Goal: Use online tool/utility: Utilize a website feature to perform a specific function

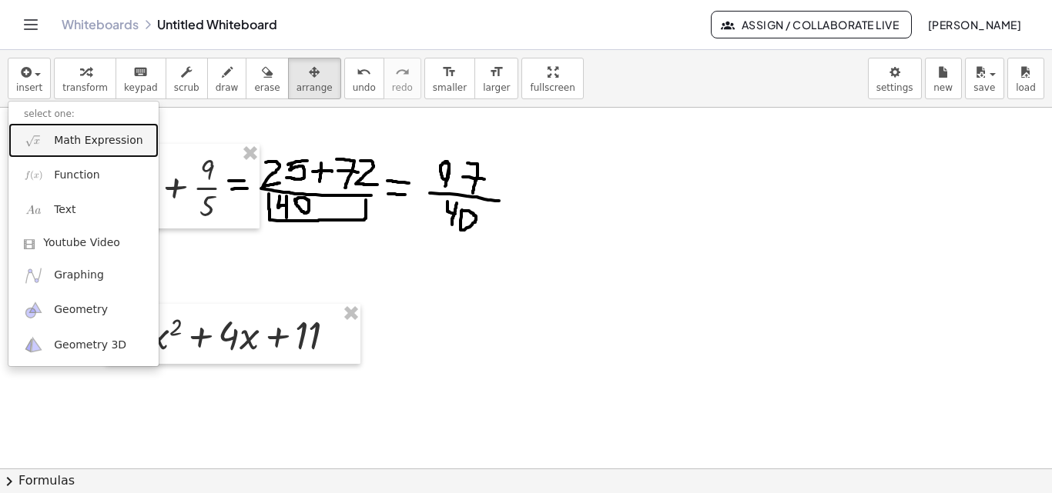
click at [79, 136] on span "Math Expression" at bounding box center [98, 140] width 89 height 15
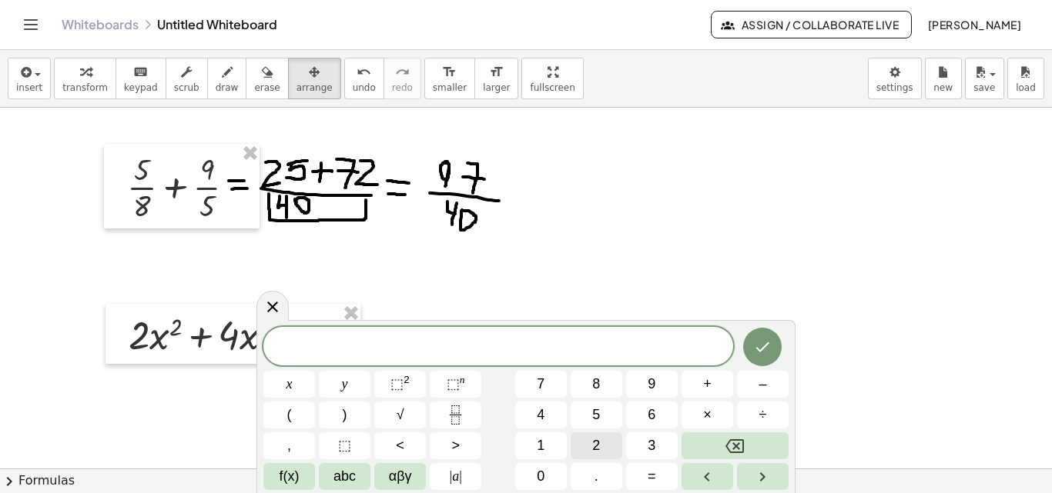
click at [594, 445] on span "2" at bounding box center [596, 446] width 8 height 21
click at [282, 383] on button "x" at bounding box center [289, 384] width 52 height 27
click at [453, 385] on span "⬚" at bounding box center [452, 383] width 13 height 15
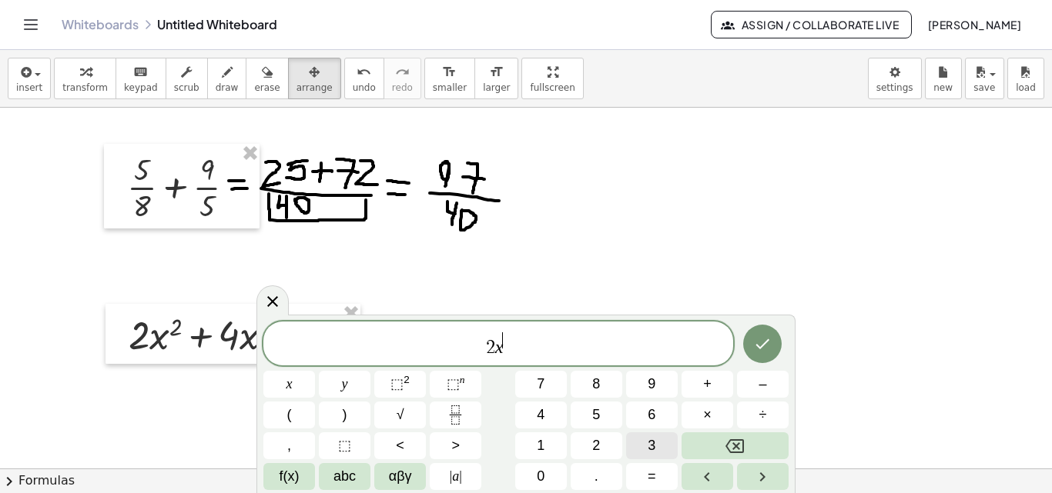
click at [657, 443] on button "3" at bounding box center [652, 446] width 52 height 27
click at [709, 383] on span "+" at bounding box center [707, 384] width 8 height 21
click at [517, 356] on span "2 x 3 ​" at bounding box center [498, 345] width 470 height 28
click at [712, 385] on button "+" at bounding box center [707, 384] width 52 height 27
click at [458, 410] on icon "Fraction" at bounding box center [455, 415] width 19 height 19
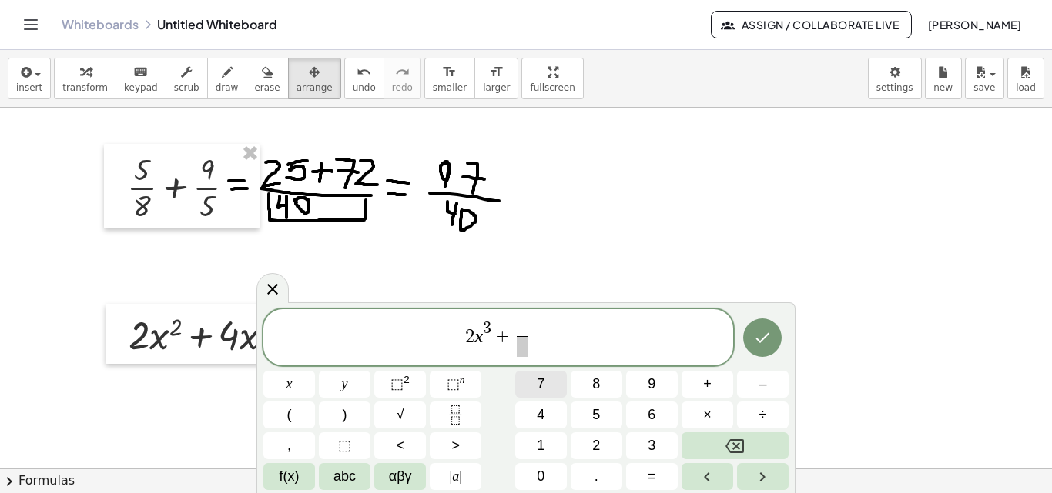
click at [543, 386] on span "7" at bounding box center [541, 384] width 8 height 21
drag, startPoint x: 523, startPoint y: 343, endPoint x: 515, endPoint y: 352, distance: 12.5
click at [523, 349] on span "​" at bounding box center [522, 346] width 12 height 21
click at [602, 419] on button "5" at bounding box center [596, 415] width 52 height 27
click at [544, 328] on span "2 x 3 + 7 5 ​ ​" at bounding box center [498, 339] width 470 height 41
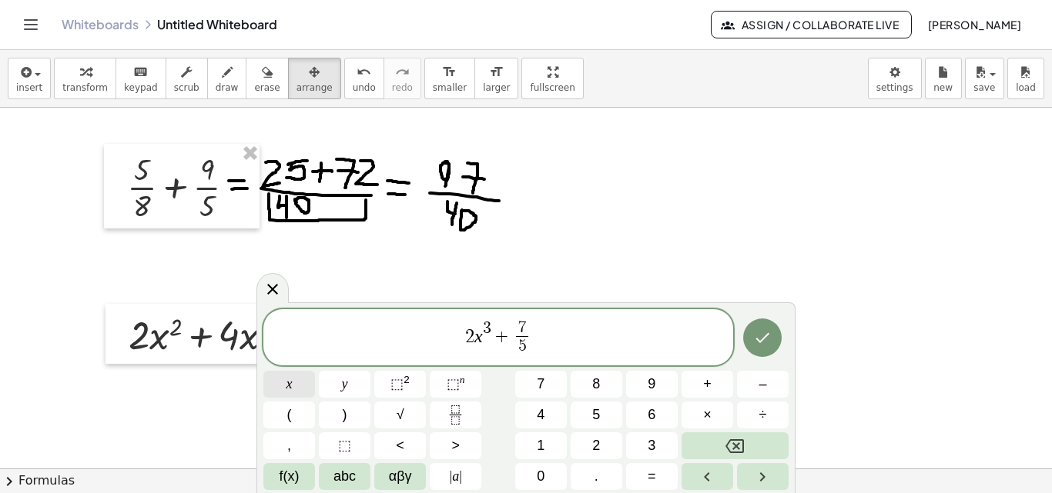
click at [288, 386] on span "x" at bounding box center [289, 384] width 6 height 21
click at [409, 384] on span "⬚ 2" at bounding box center [399, 384] width 19 height 21
click at [771, 340] on icon "Done" at bounding box center [762, 338] width 18 height 18
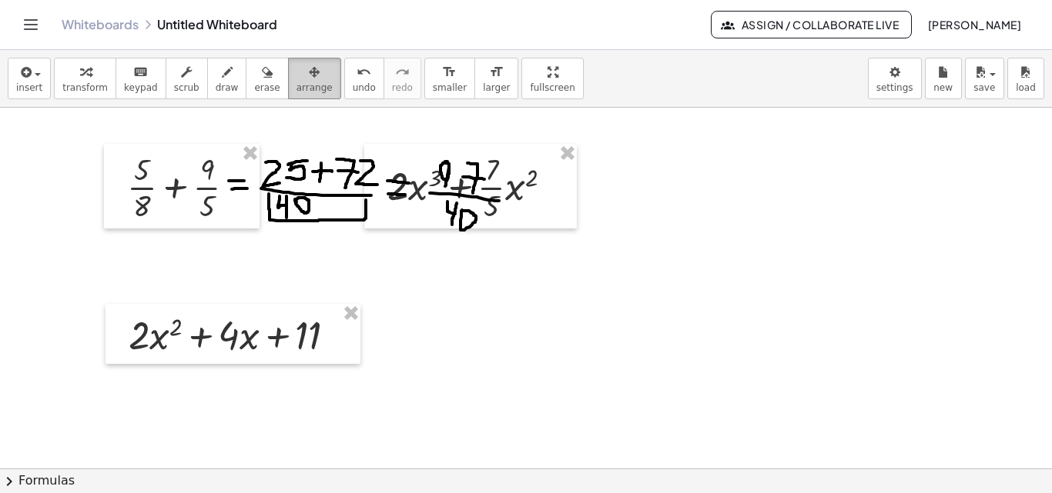
click at [296, 82] on span "arrange" at bounding box center [314, 87] width 36 height 11
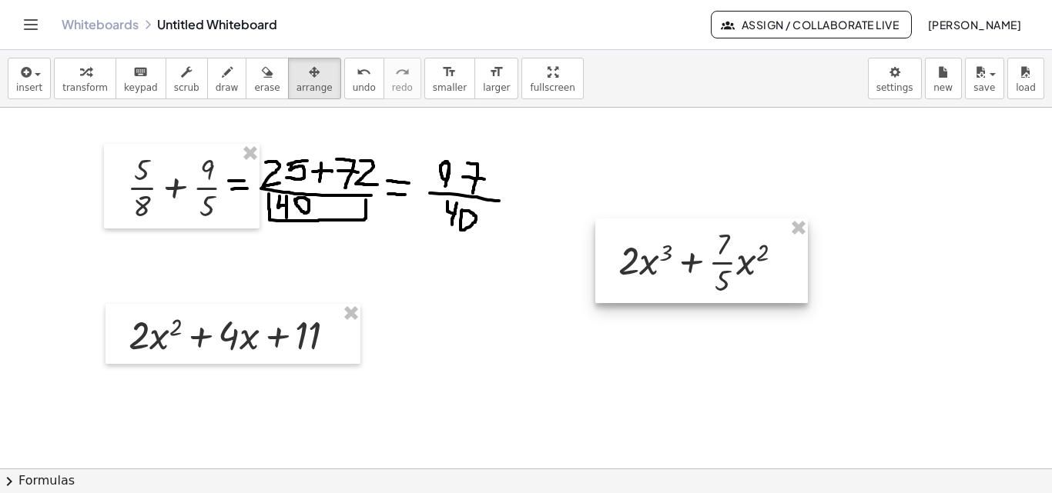
drag, startPoint x: 511, startPoint y: 186, endPoint x: 741, endPoint y: 261, distance: 242.0
click at [741, 261] on div at bounding box center [701, 261] width 212 height 85
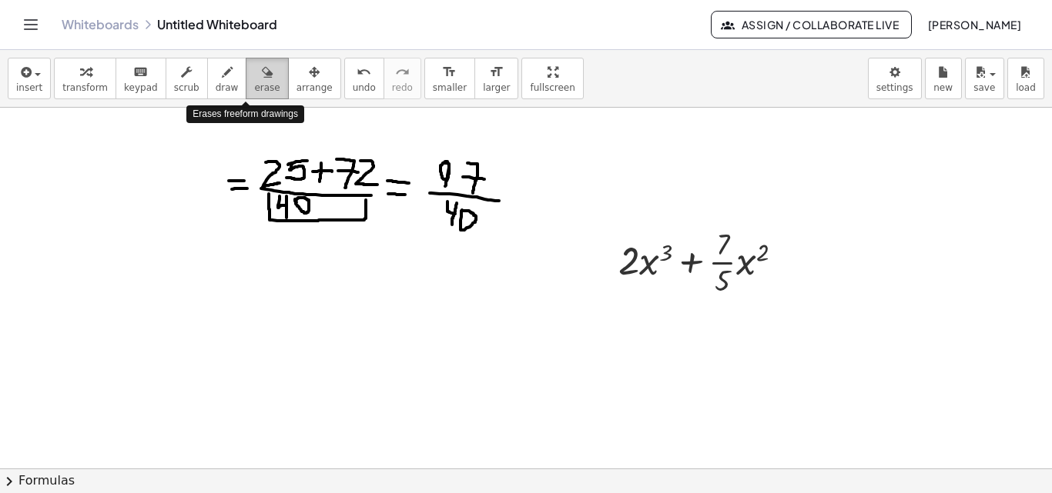
click at [254, 75] on div "button" at bounding box center [266, 71] width 25 height 18
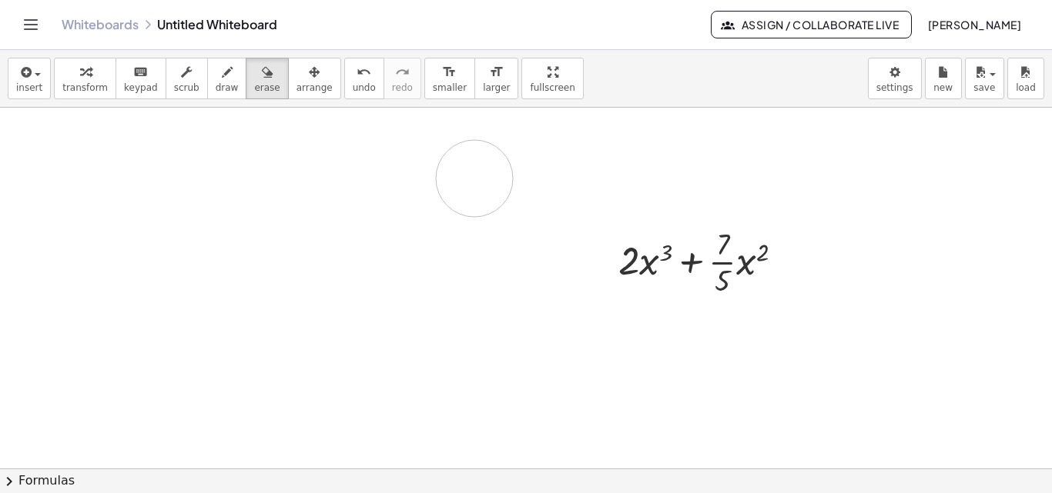
drag, startPoint x: 292, startPoint y: 179, endPoint x: 474, endPoint y: 179, distance: 182.4
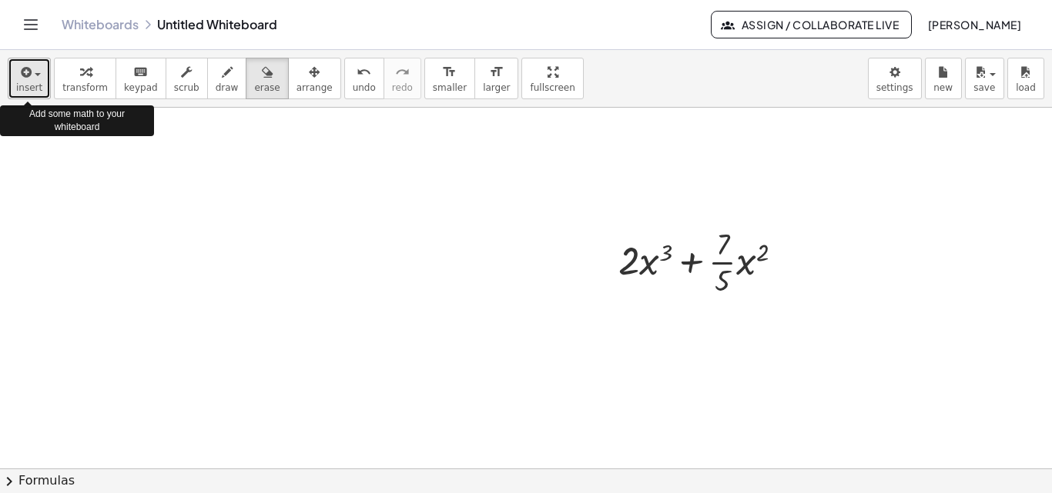
click at [23, 77] on icon "button" at bounding box center [25, 72] width 14 height 18
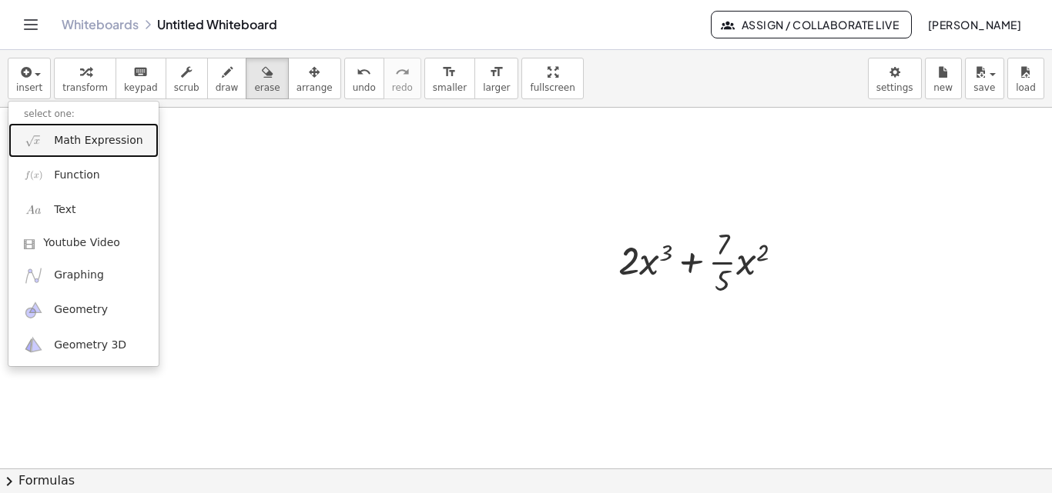
click at [116, 134] on span "Math Expression" at bounding box center [98, 140] width 89 height 15
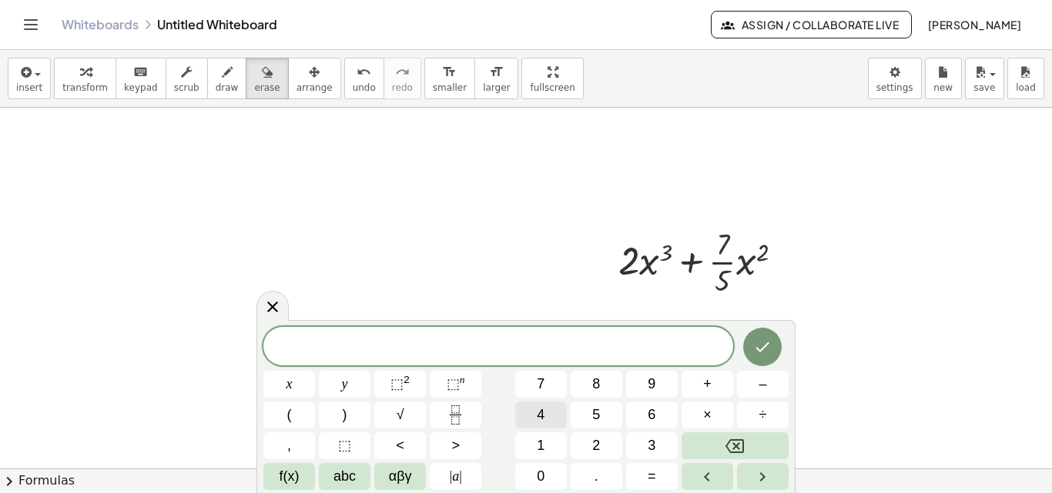
click at [542, 415] on span "4" at bounding box center [541, 415] width 8 height 21
click at [347, 386] on span "y" at bounding box center [345, 384] width 6 height 21
click at [458, 380] on span "⬚" at bounding box center [452, 383] width 13 height 15
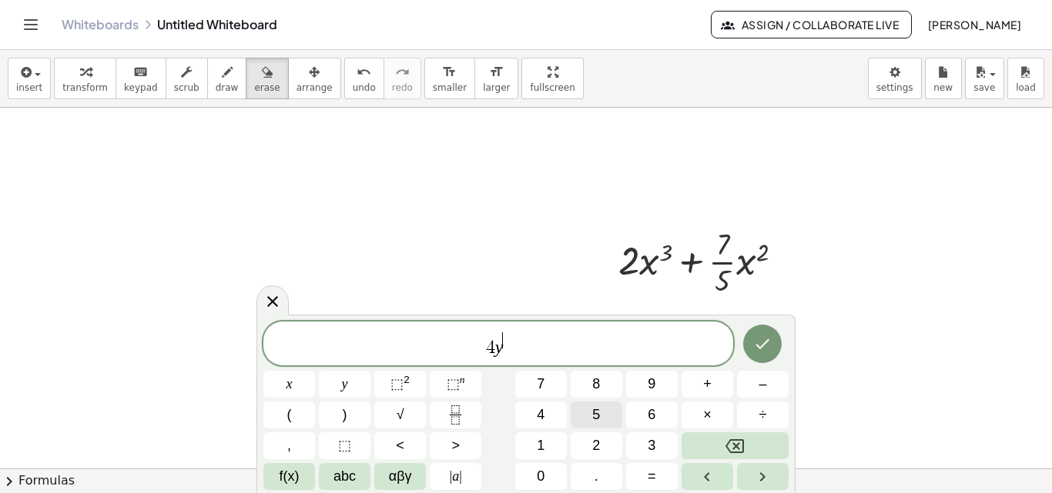
click at [595, 413] on span "5" at bounding box center [596, 415] width 8 height 21
click at [770, 346] on icon "Done" at bounding box center [762, 344] width 18 height 18
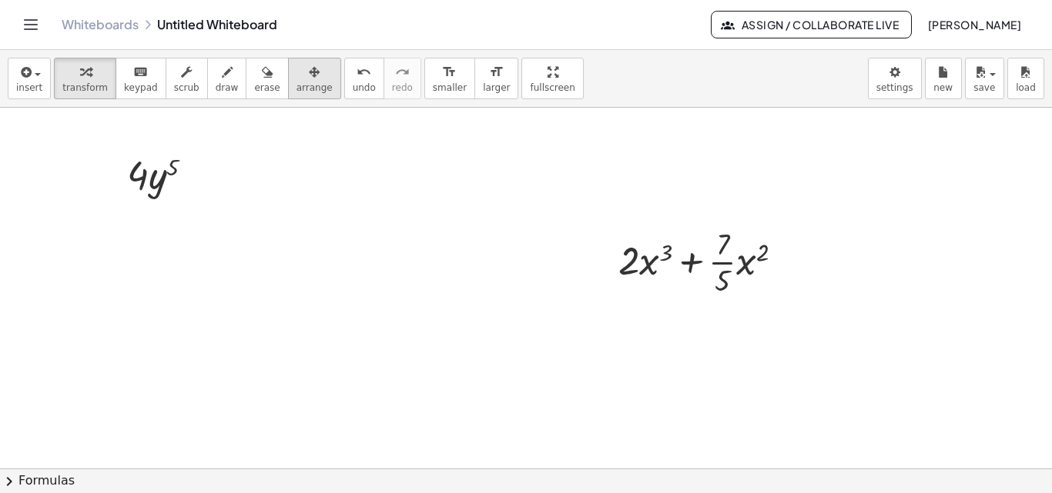
click at [296, 75] on div "button" at bounding box center [314, 71] width 36 height 18
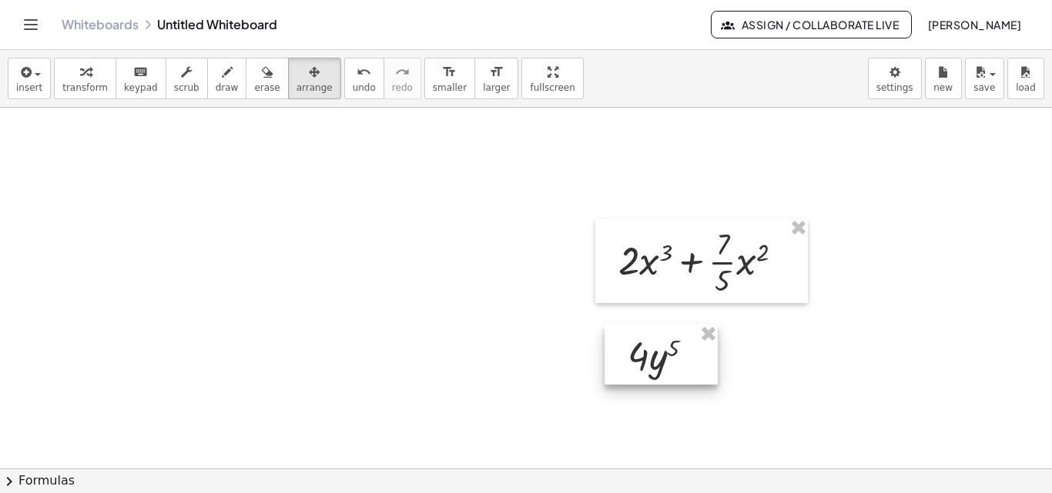
drag, startPoint x: 197, startPoint y: 166, endPoint x: 697, endPoint y: 346, distance: 532.1
click at [697, 346] on div at bounding box center [660, 355] width 113 height 60
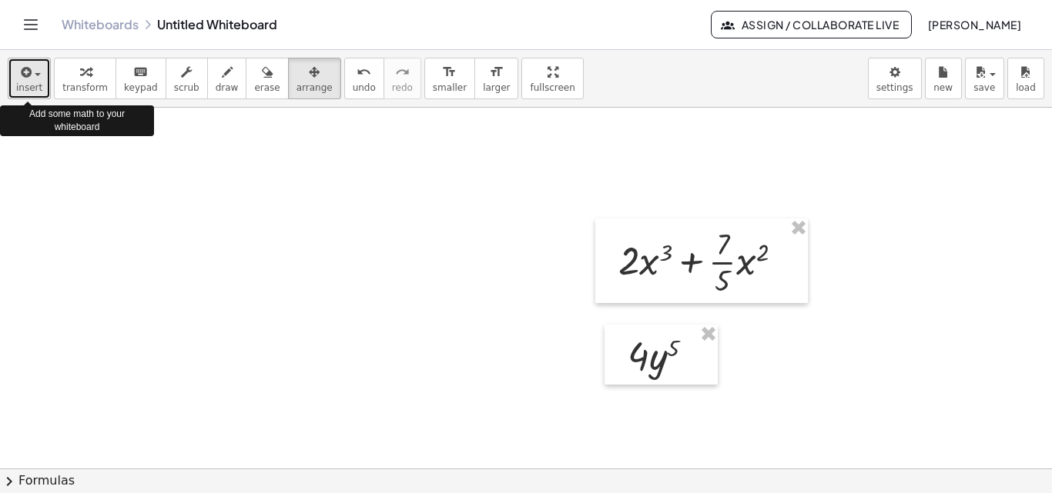
click at [45, 82] on button "insert" at bounding box center [29, 79] width 43 height 42
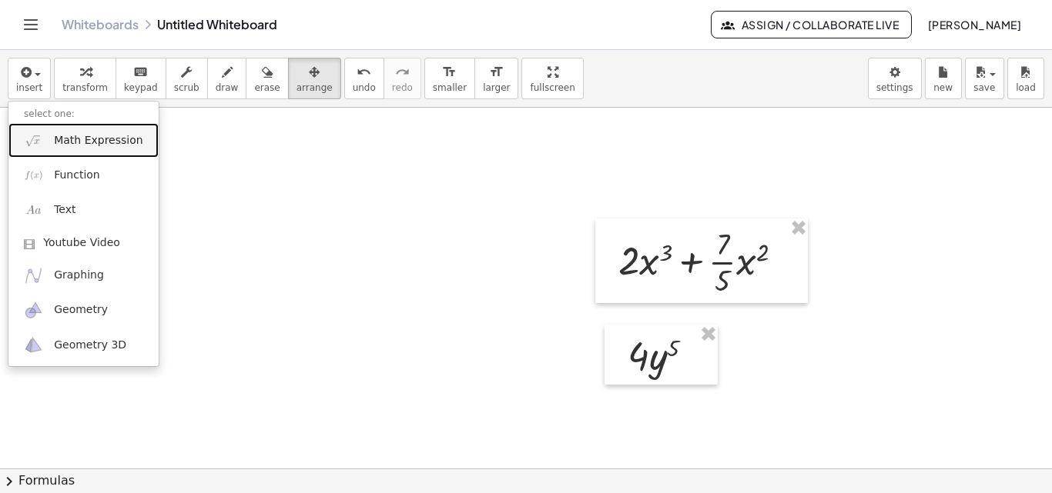
click at [79, 145] on span "Math Expression" at bounding box center [98, 140] width 89 height 15
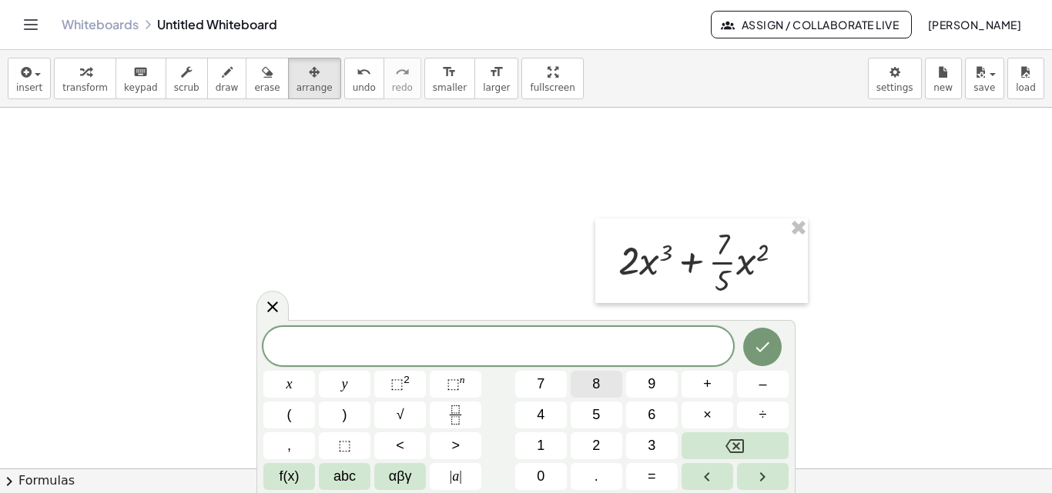
click at [597, 385] on span "8" at bounding box center [596, 384] width 8 height 21
click at [336, 386] on button "y" at bounding box center [345, 384] width 52 height 27
click at [460, 380] on sup "n" at bounding box center [462, 380] width 5 height 12
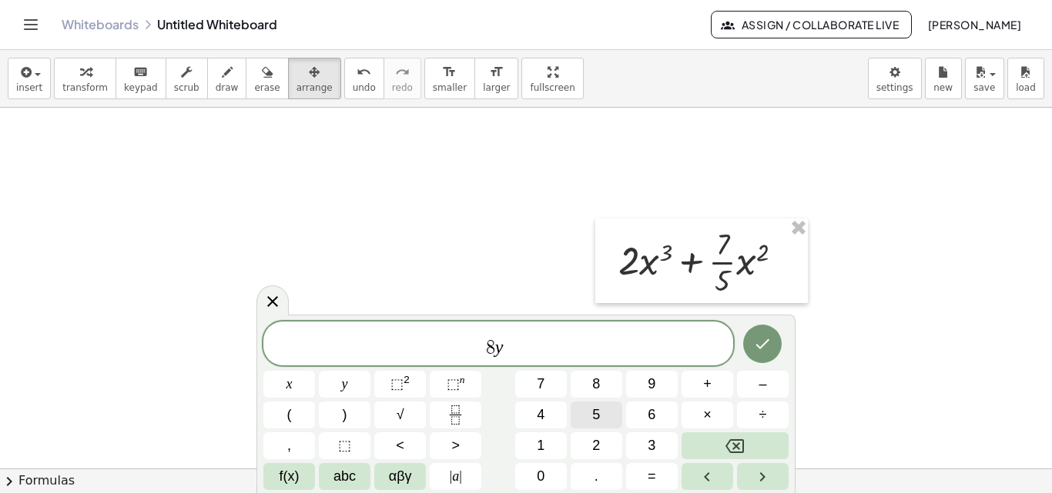
click at [597, 416] on span "5" at bounding box center [596, 415] width 8 height 21
click at [529, 349] on span "8 y 5 ​" at bounding box center [498, 345] width 470 height 28
click at [761, 383] on span "–" at bounding box center [762, 384] width 8 height 21
click at [596, 414] on span "5" at bounding box center [596, 415] width 8 height 21
click at [292, 390] on span "x" at bounding box center [289, 384] width 6 height 21
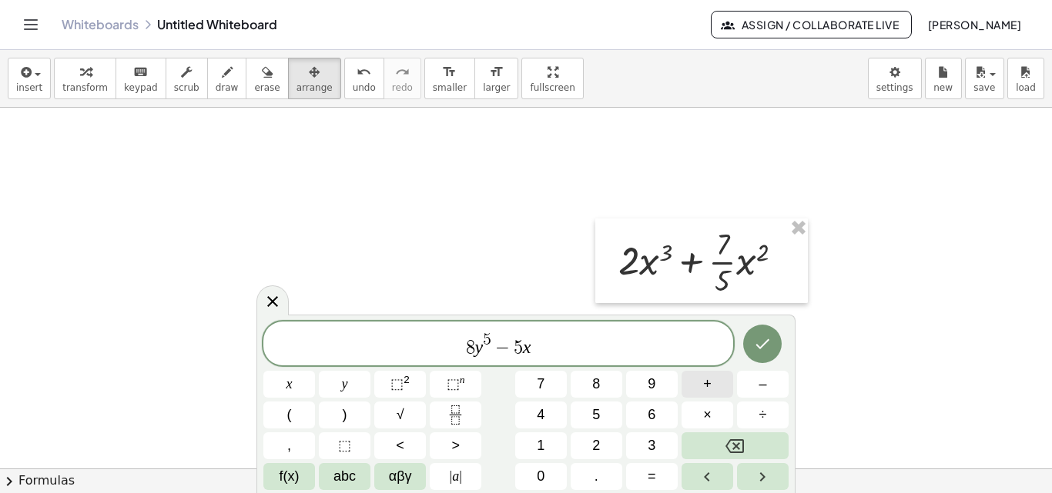
click at [713, 383] on button "+" at bounding box center [707, 384] width 52 height 27
click at [604, 386] on button "8" at bounding box center [596, 384] width 52 height 27
click at [340, 392] on button "y" at bounding box center [345, 384] width 52 height 27
click at [651, 440] on span "3" at bounding box center [651, 446] width 8 height 21
click at [726, 450] on icon "Backspace" at bounding box center [734, 446] width 18 height 18
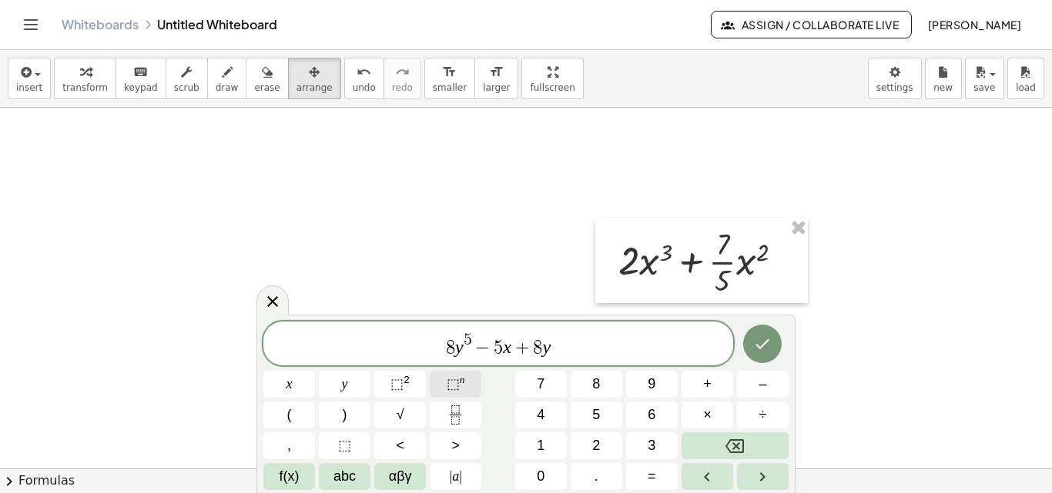
click at [450, 380] on span "⬚" at bounding box center [452, 383] width 13 height 15
click at [654, 446] on span "3" at bounding box center [651, 446] width 8 height 21
click at [747, 347] on button "Done" at bounding box center [762, 344] width 38 height 38
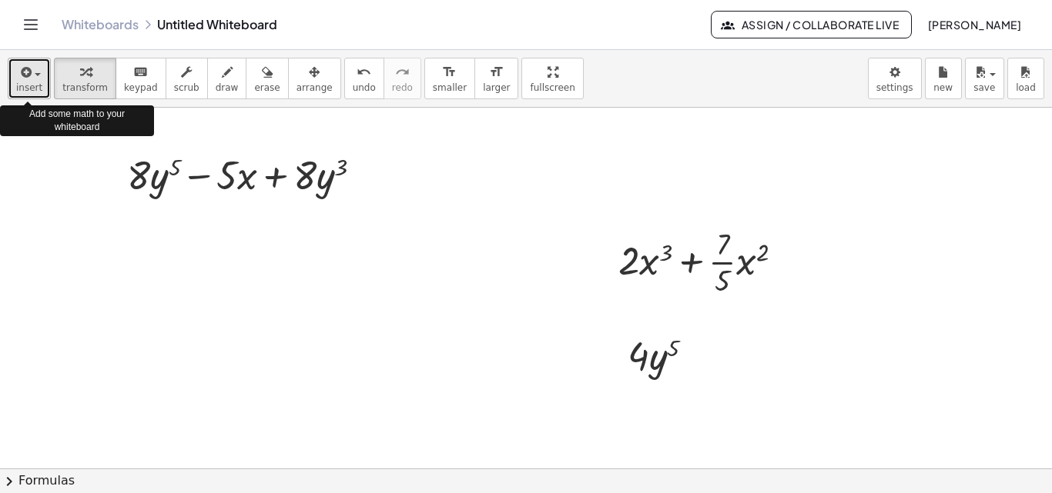
click at [32, 79] on span "button" at bounding box center [33, 74] width 3 height 11
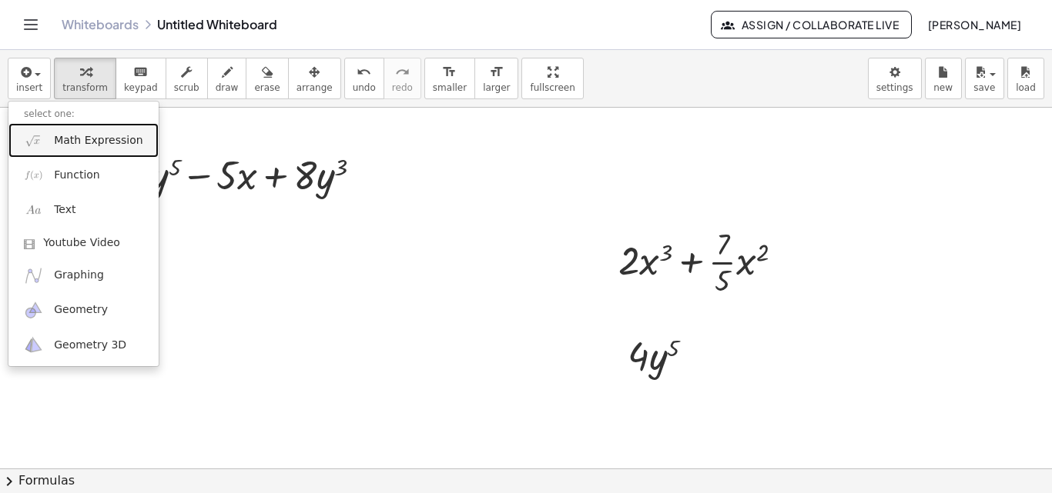
click at [94, 147] on span "Math Expression" at bounding box center [98, 140] width 89 height 15
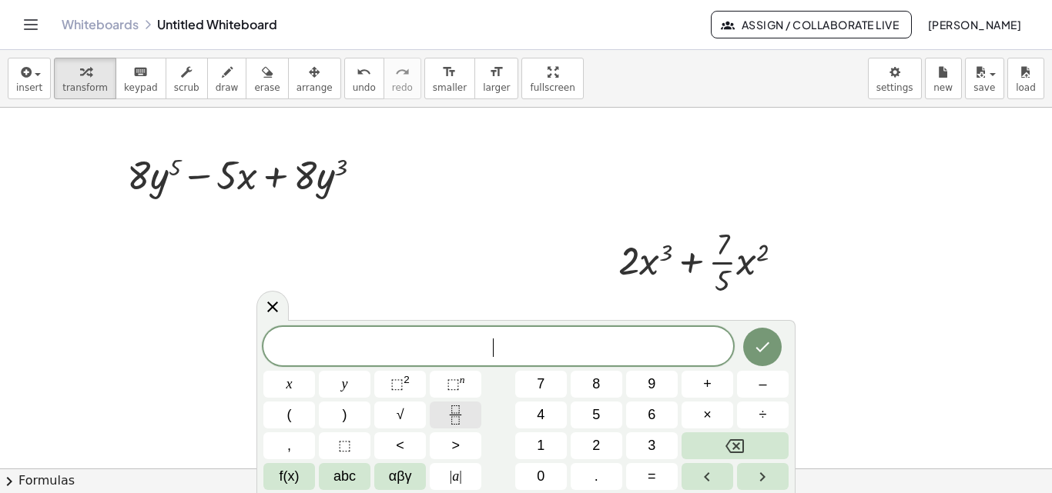
click at [453, 413] on icon "Fraction" at bounding box center [455, 415] width 19 height 19
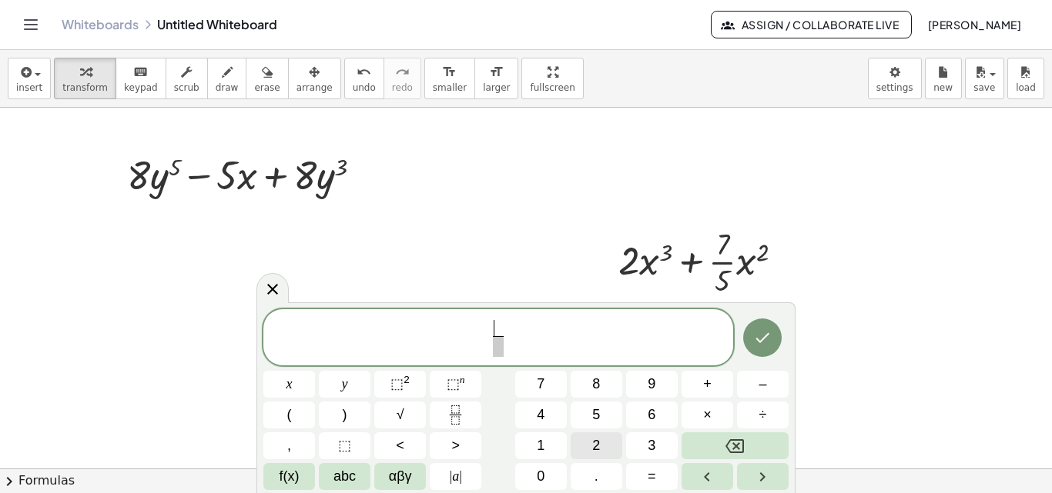
click at [598, 444] on span "2" at bounding box center [596, 446] width 8 height 21
click at [504, 346] on span "2 ​ ​" at bounding box center [498, 339] width 18 height 38
click at [654, 440] on span "3" at bounding box center [651, 446] width 8 height 21
click at [528, 327] on span "2 3 ​ ​" at bounding box center [498, 339] width 470 height 41
click at [712, 381] on button "+" at bounding box center [707, 384] width 52 height 27
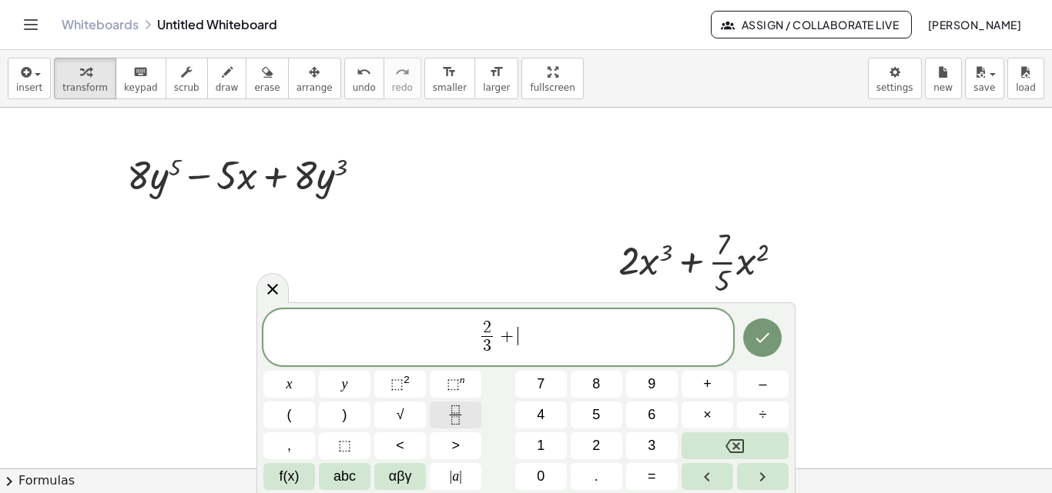
click at [457, 407] on icon "Fraction" at bounding box center [455, 415] width 19 height 19
click at [600, 412] on span "5" at bounding box center [596, 415] width 8 height 21
click at [520, 347] on span "​" at bounding box center [519, 346] width 12 height 21
click at [599, 383] on span "8" at bounding box center [596, 384] width 8 height 21
click at [757, 346] on icon "Done" at bounding box center [762, 338] width 18 height 18
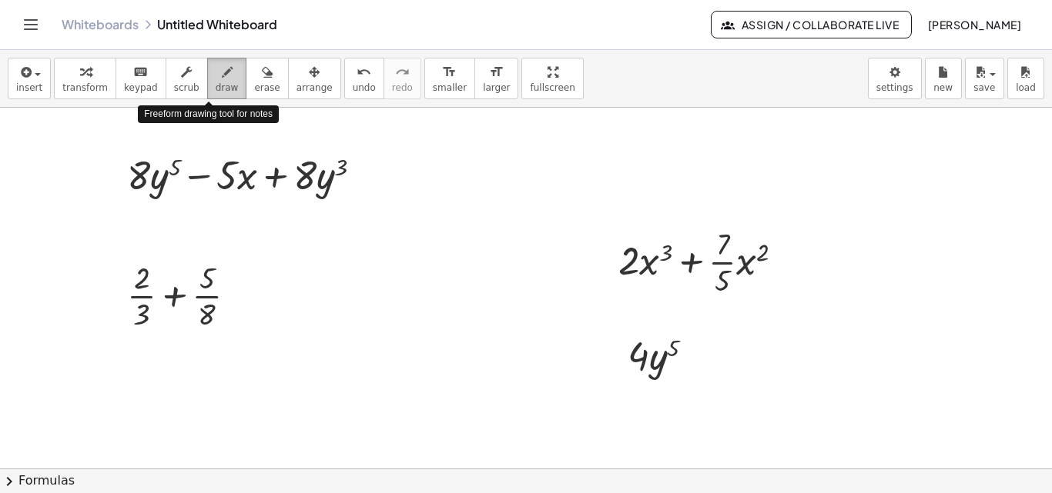
click at [216, 87] on span "draw" at bounding box center [227, 87] width 23 height 11
drag, startPoint x: 235, startPoint y: 299, endPoint x: 255, endPoint y: 298, distance: 20.0
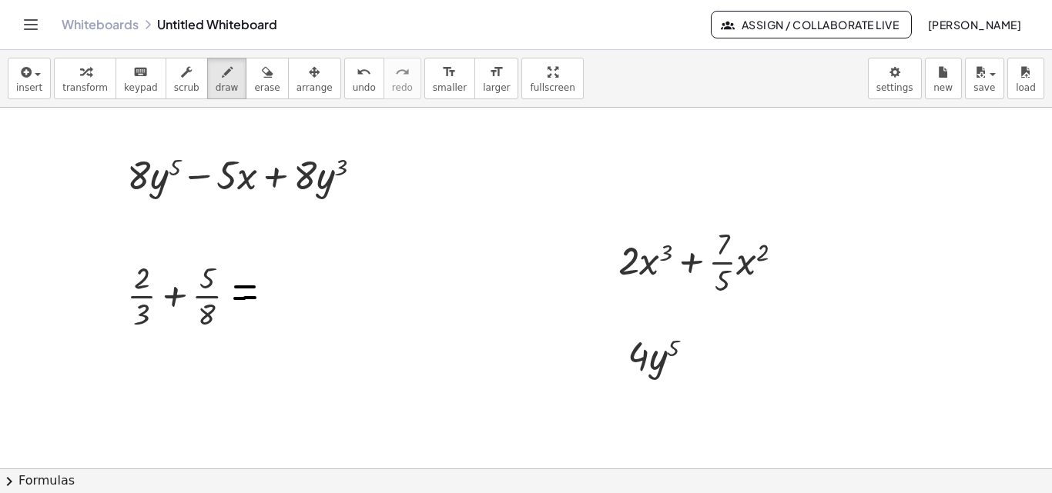
drag, startPoint x: 236, startPoint y: 287, endPoint x: 256, endPoint y: 286, distance: 20.8
drag, startPoint x: 270, startPoint y: 293, endPoint x: 384, endPoint y: 289, distance: 114.0
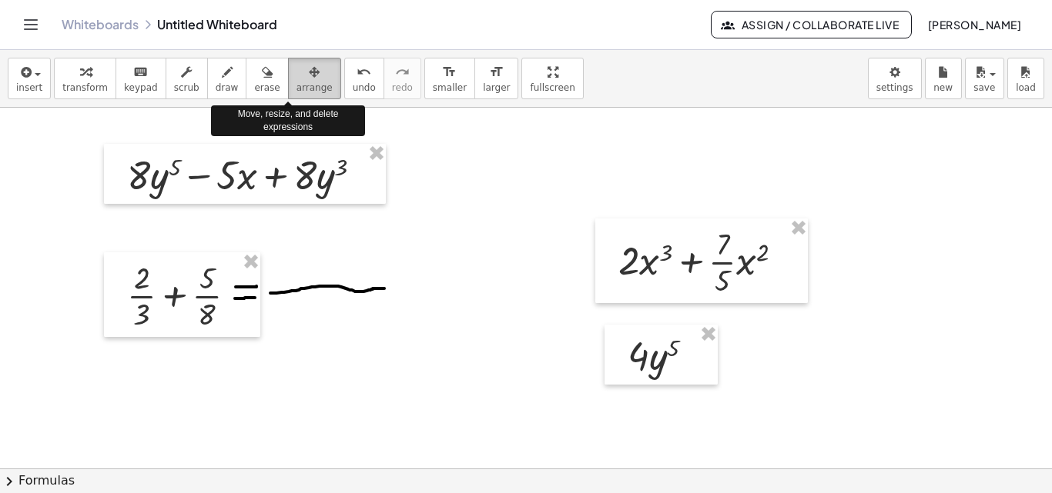
click at [296, 83] on span "arrange" at bounding box center [314, 87] width 36 height 11
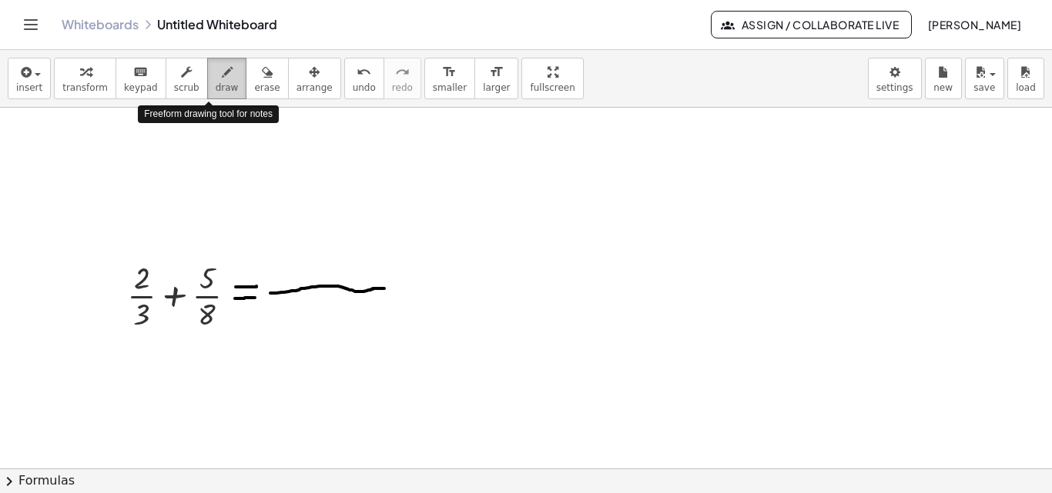
click at [222, 76] on icon "button" at bounding box center [227, 72] width 11 height 18
drag, startPoint x: 279, startPoint y: 269, endPoint x: 283, endPoint y: 281, distance: 12.7
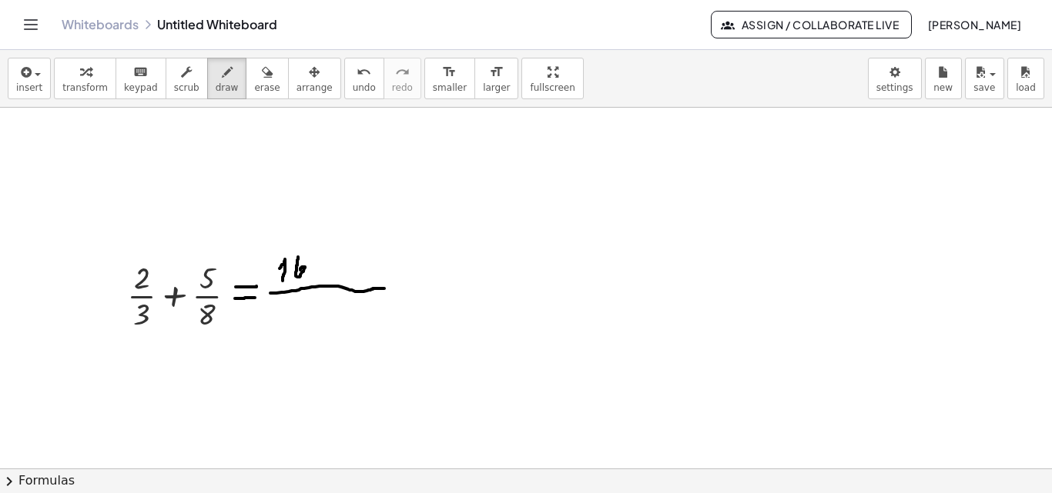
drag, startPoint x: 298, startPoint y: 257, endPoint x: 298, endPoint y: 273, distance: 15.4
drag, startPoint x: 326, startPoint y: 259, endPoint x: 327, endPoint y: 282, distance: 23.1
drag, startPoint x: 317, startPoint y: 268, endPoint x: 337, endPoint y: 267, distance: 20.0
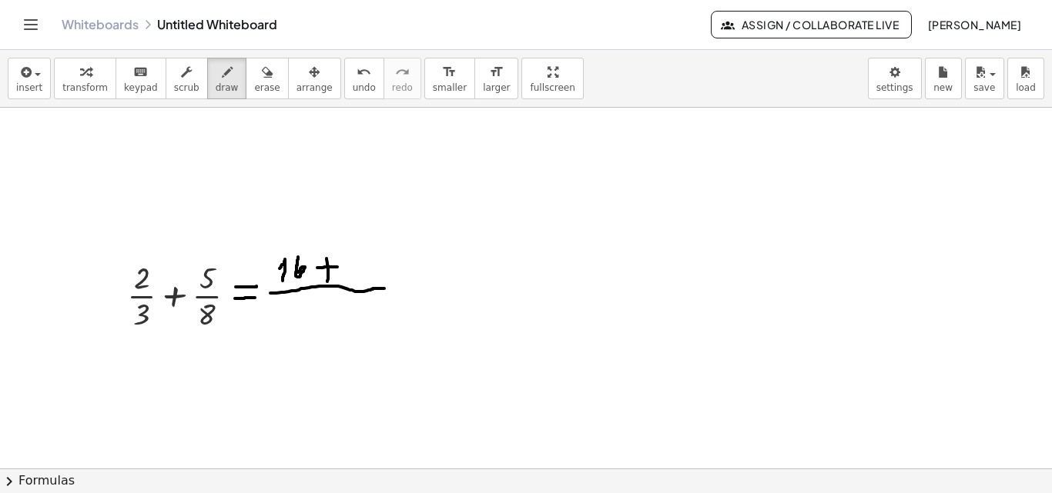
drag, startPoint x: 346, startPoint y: 270, endPoint x: 349, endPoint y: 284, distance: 14.4
drag, startPoint x: 359, startPoint y: 264, endPoint x: 376, endPoint y: 262, distance: 16.3
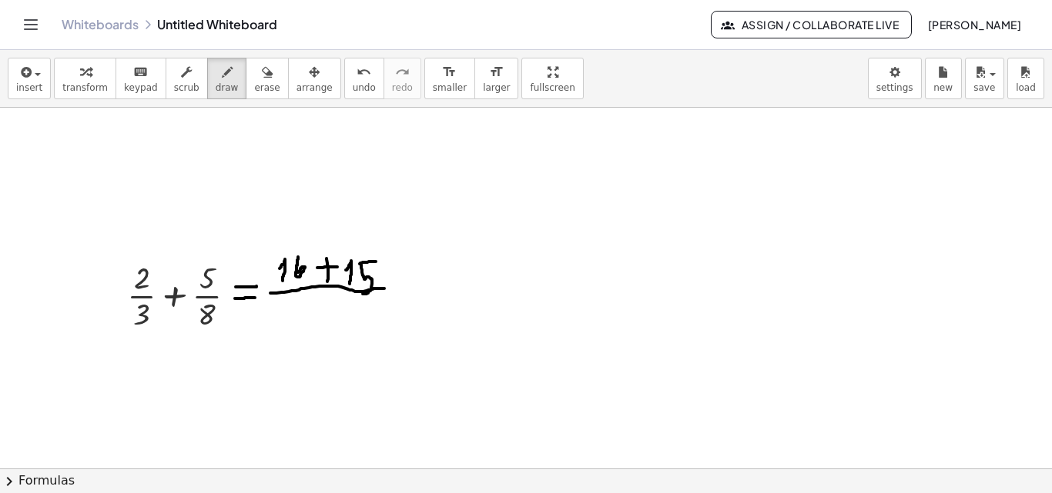
drag, startPoint x: 361, startPoint y: 265, endPoint x: 363, endPoint y: 294, distance: 29.3
drag, startPoint x: 404, startPoint y: 295, endPoint x: 421, endPoint y: 293, distance: 17.0
drag, startPoint x: 402, startPoint y: 283, endPoint x: 421, endPoint y: 278, distance: 20.0
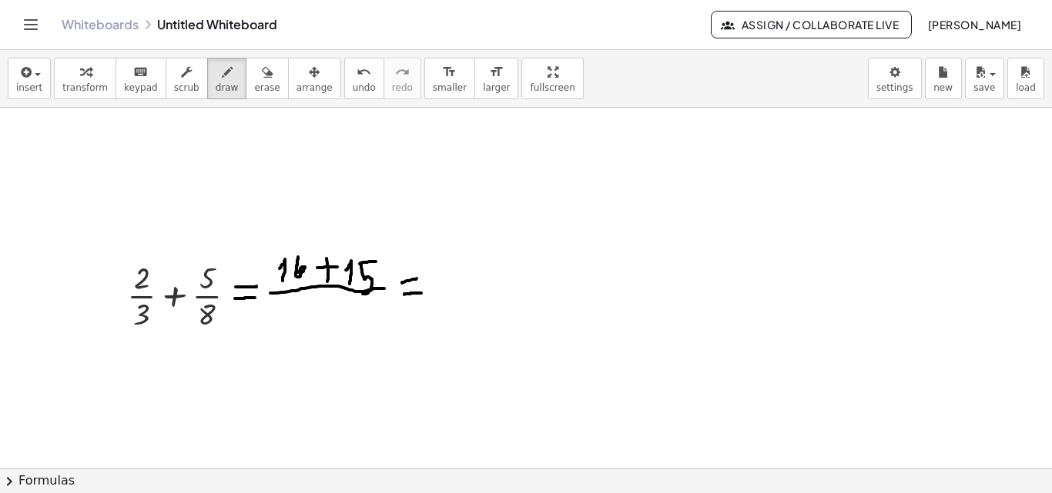
drag, startPoint x: 429, startPoint y: 291, endPoint x: 518, endPoint y: 294, distance: 89.3
drag, startPoint x: 297, startPoint y: 303, endPoint x: 307, endPoint y: 326, distance: 25.2
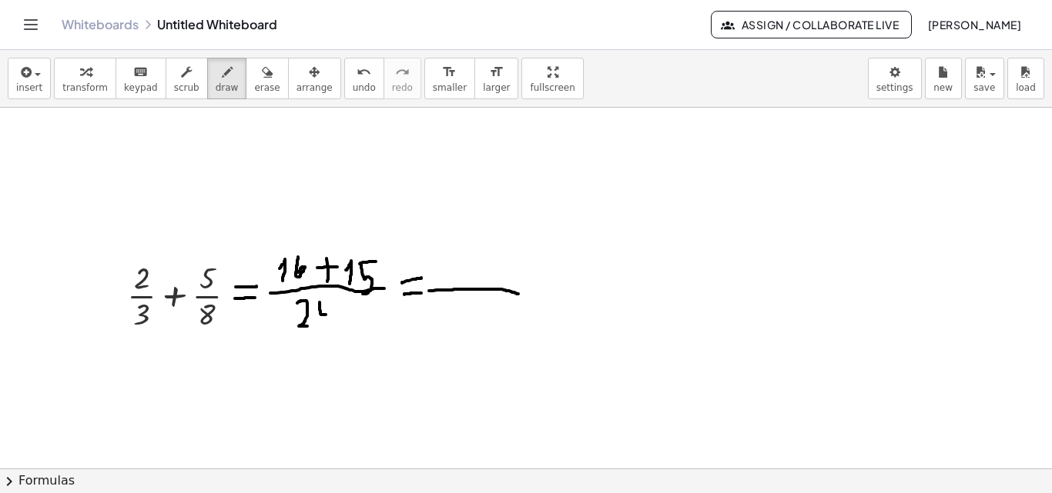
drag, startPoint x: 319, startPoint y: 303, endPoint x: 326, endPoint y: 315, distance: 14.1
drag, startPoint x: 326, startPoint y: 303, endPoint x: 332, endPoint y: 338, distance: 35.2
drag, startPoint x: 451, startPoint y: 259, endPoint x: 449, endPoint y: 286, distance: 27.8
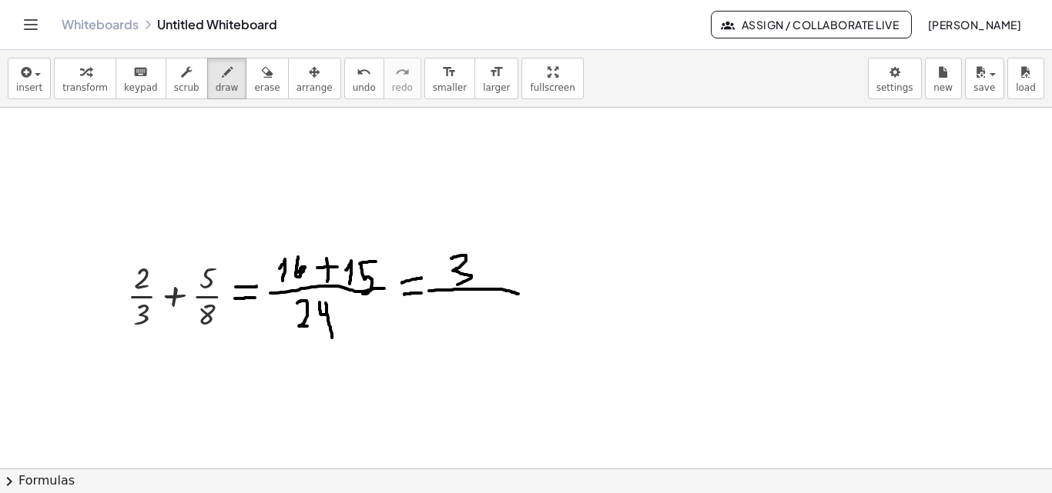
drag, startPoint x: 477, startPoint y: 273, endPoint x: 481, endPoint y: 281, distance: 8.6
drag, startPoint x: 451, startPoint y: 303, endPoint x: 460, endPoint y: 321, distance: 20.7
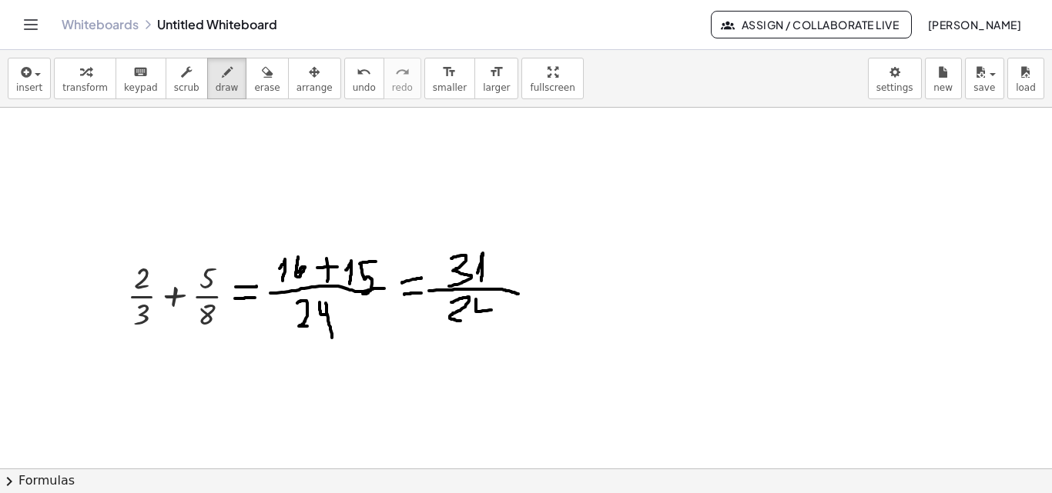
drag, startPoint x: 476, startPoint y: 299, endPoint x: 493, endPoint y: 309, distance: 19.7
drag, startPoint x: 490, startPoint y: 300, endPoint x: 492, endPoint y: 312, distance: 11.6
